Goal: Find specific page/section: Find specific page/section

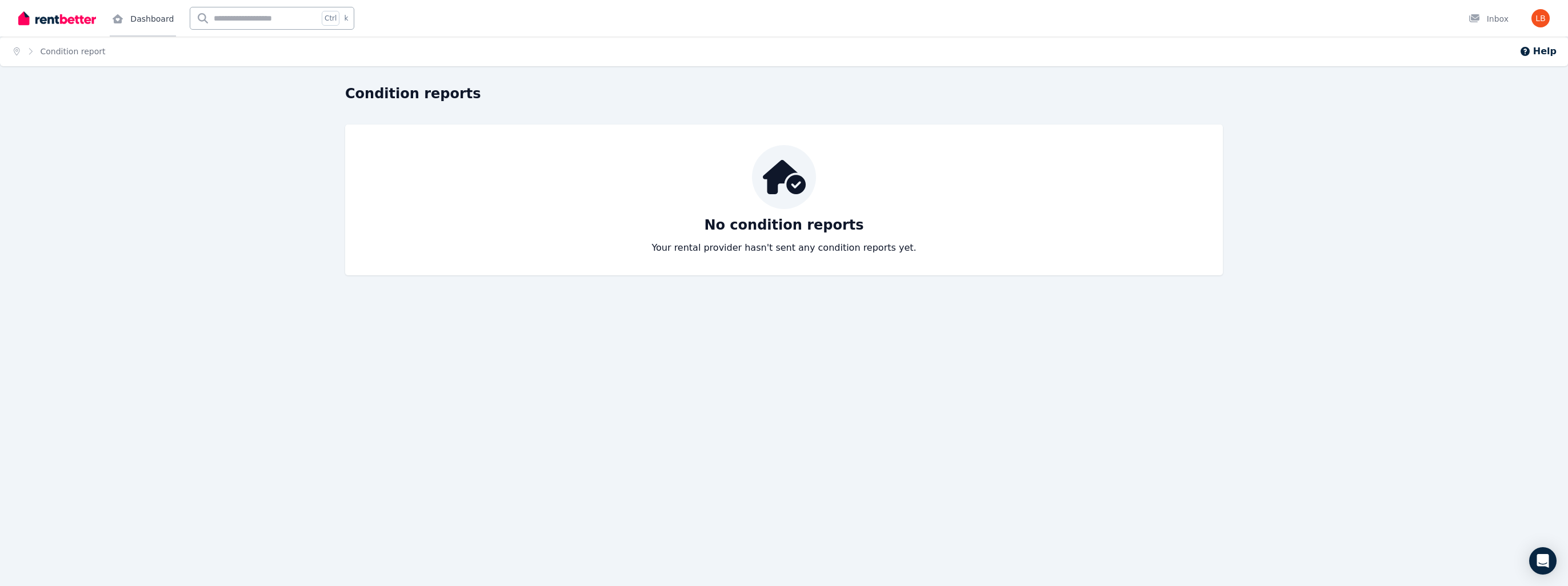
click at [143, 16] on link "Dashboard" at bounding box center [143, 18] width 66 height 37
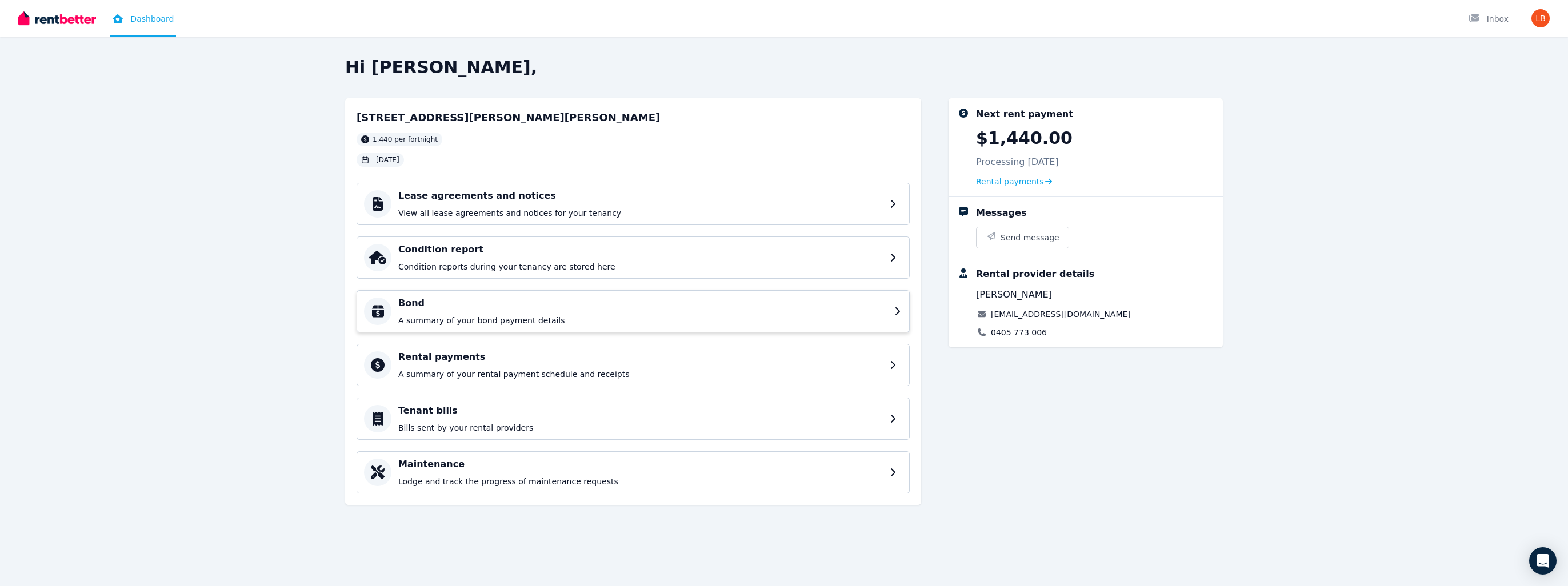
click at [438, 311] on div "Bond A summary of your bond payment details" at bounding box center [642, 311] width 489 height 30
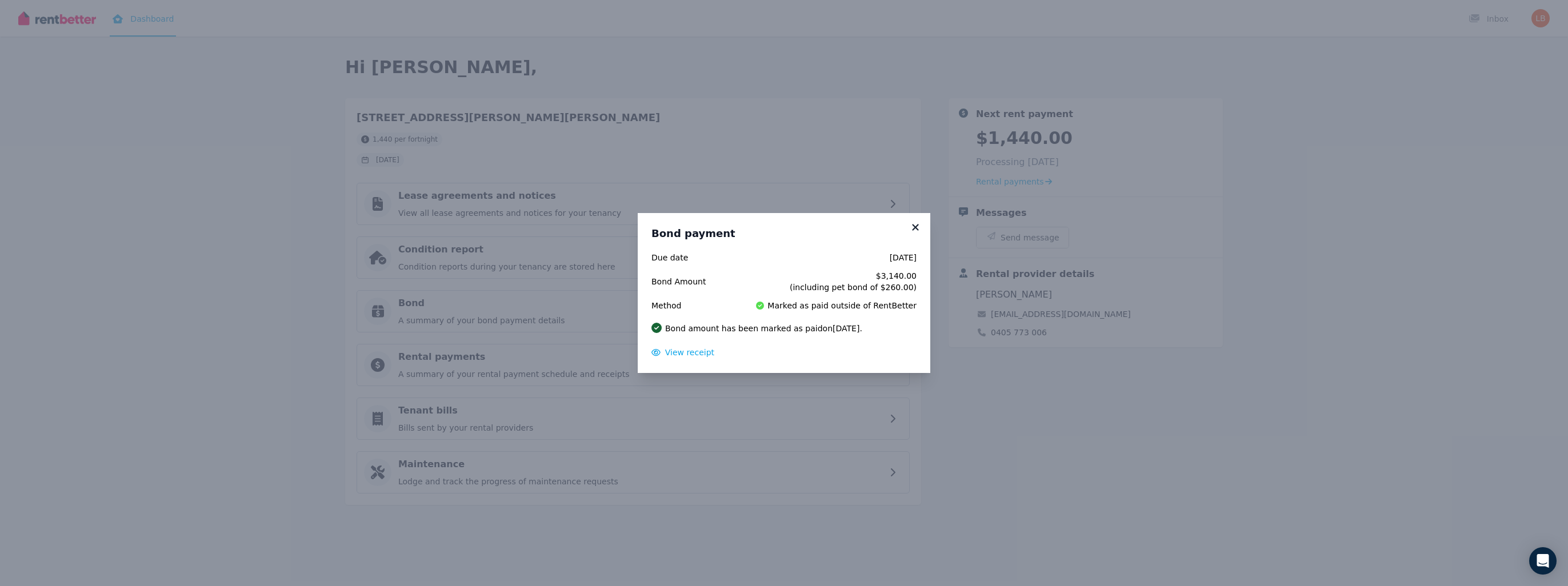
click at [912, 228] on icon at bounding box center [915, 228] width 11 height 10
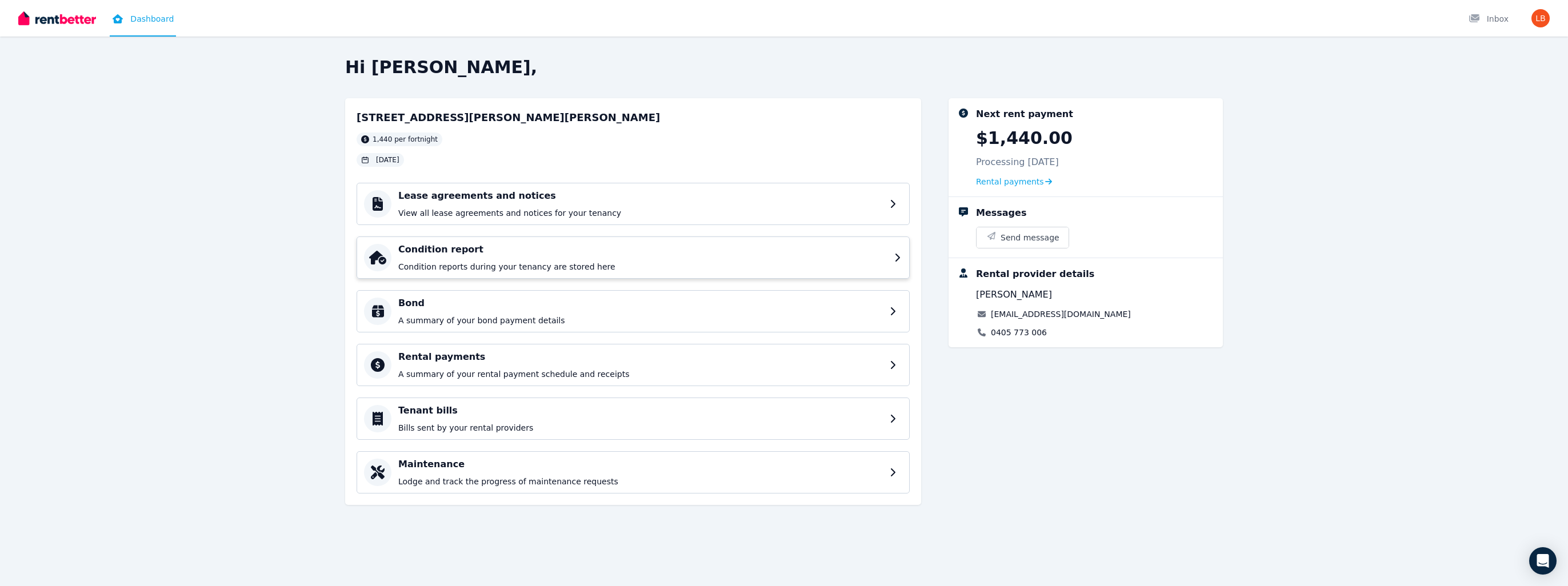
click at [480, 265] on p "Condition reports during your tenancy are stored here" at bounding box center [642, 266] width 489 height 11
click at [497, 202] on div "Lease agreements and notices View all lease agreements and notices for your ten…" at bounding box center [642, 204] width 489 height 30
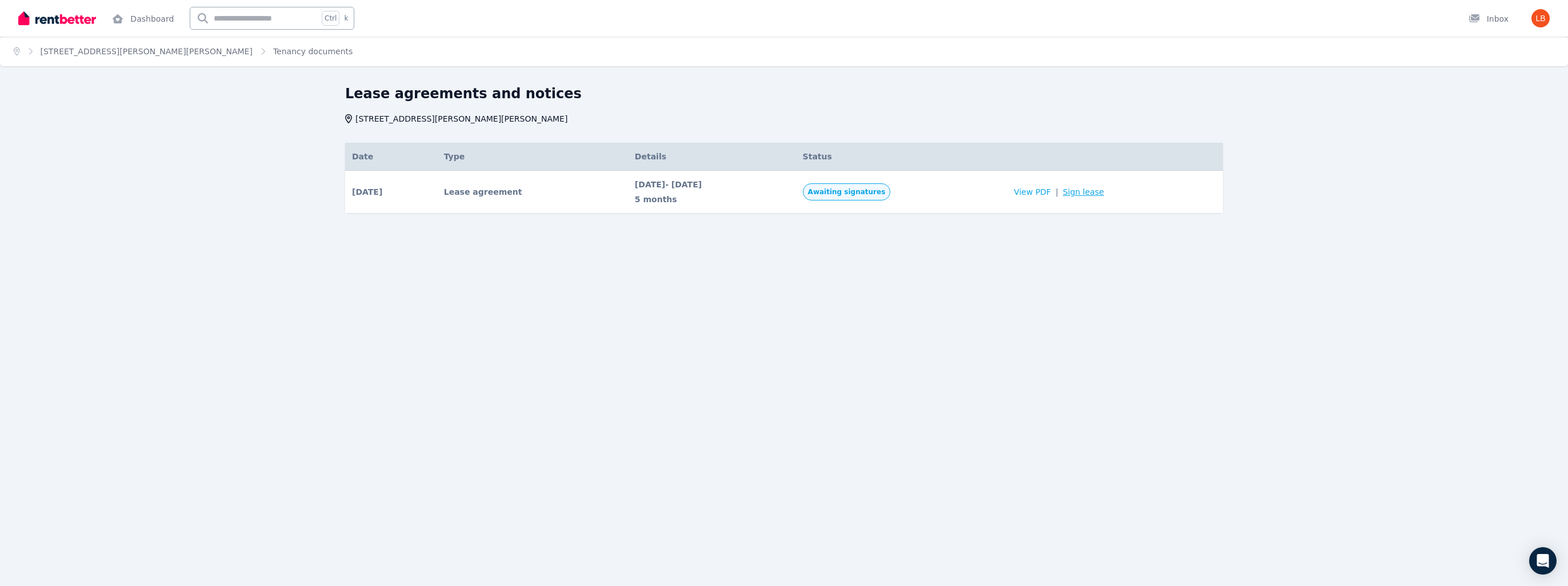
click at [1093, 193] on link "Sign lease" at bounding box center [1083, 191] width 41 height 11
